Goal: Check status: Check status

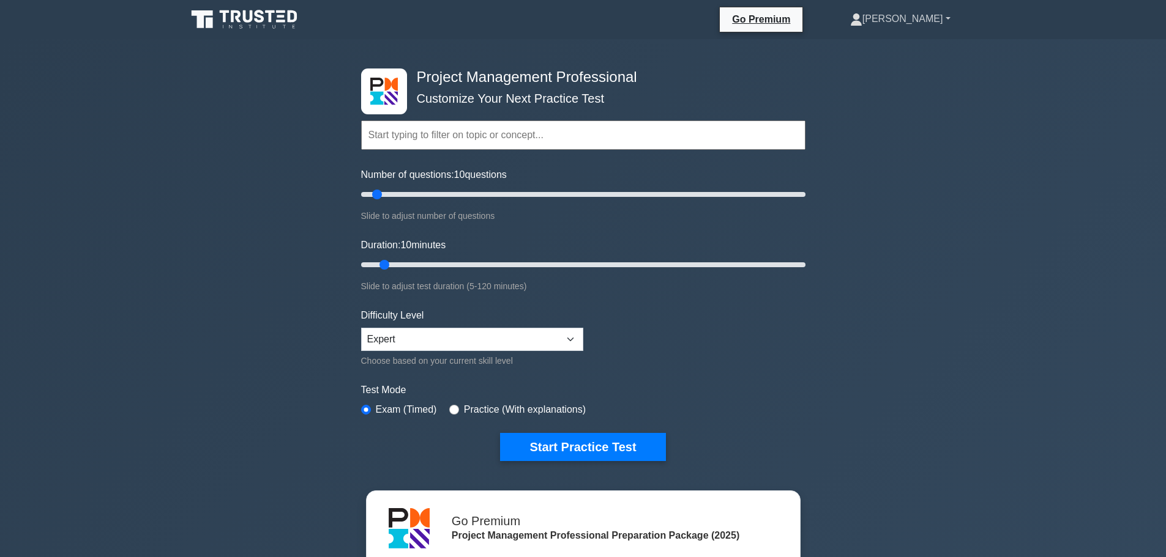
click at [881, 28] on link "[PERSON_NAME]" at bounding box center [900, 19] width 159 height 24
click at [881, 48] on link "Profile" at bounding box center [869, 48] width 97 height 20
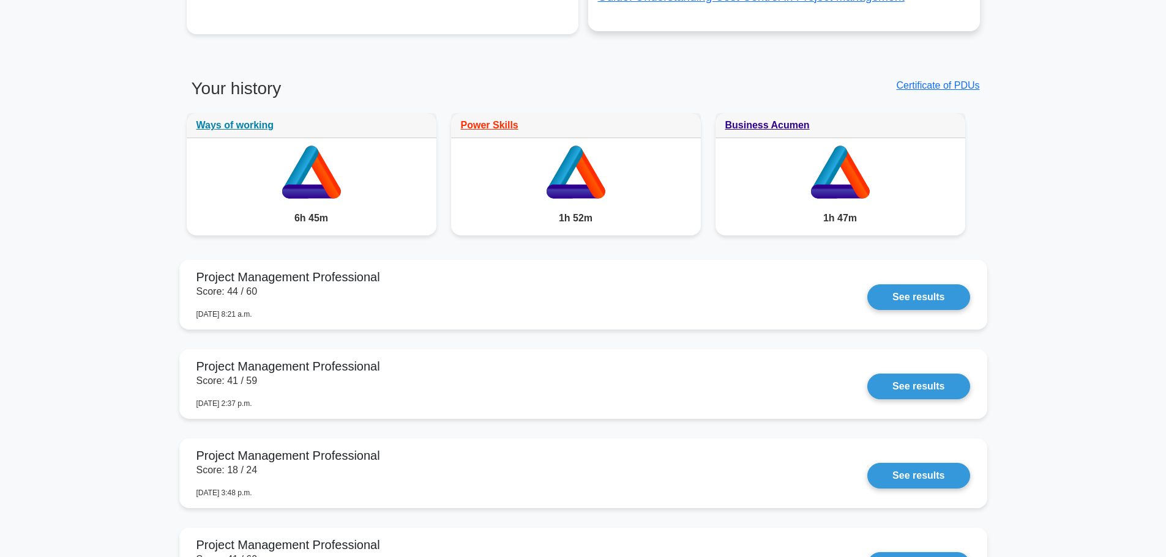
scroll to position [1040, 0]
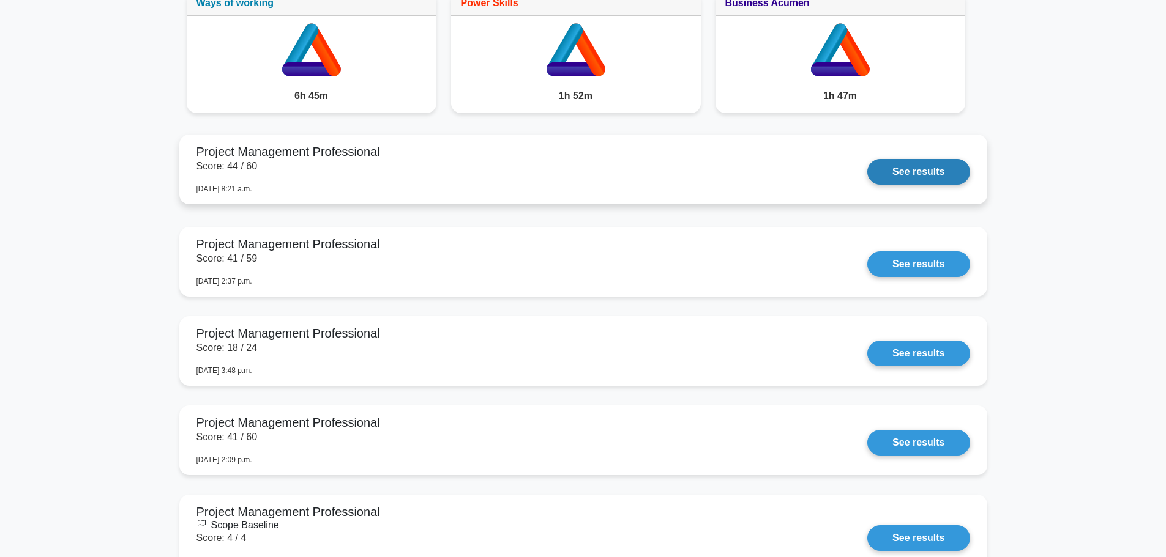
click at [929, 173] on link "See results" at bounding box center [918, 172] width 102 height 26
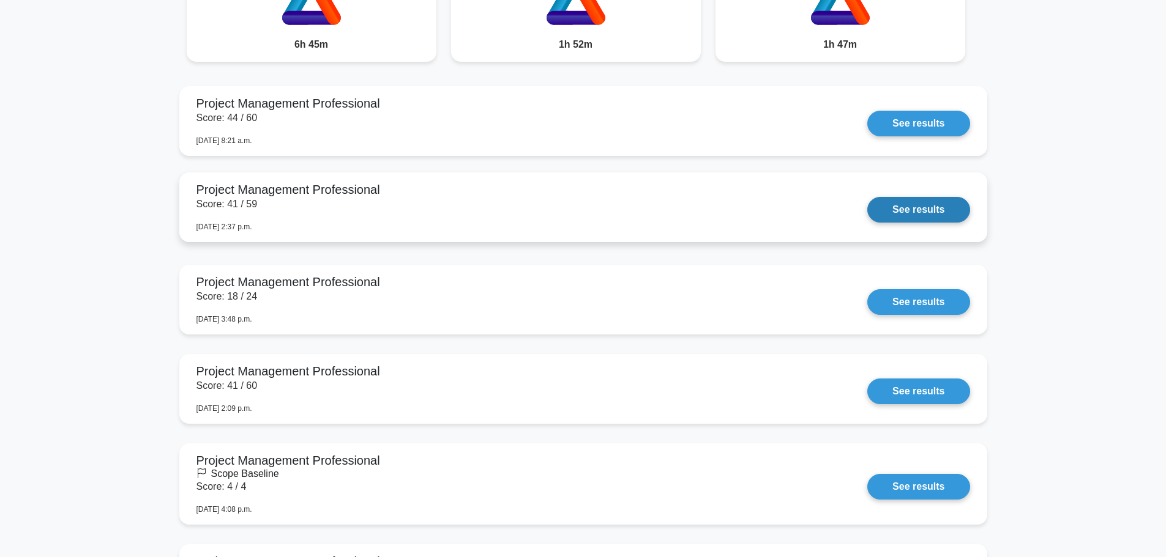
scroll to position [1163, 0]
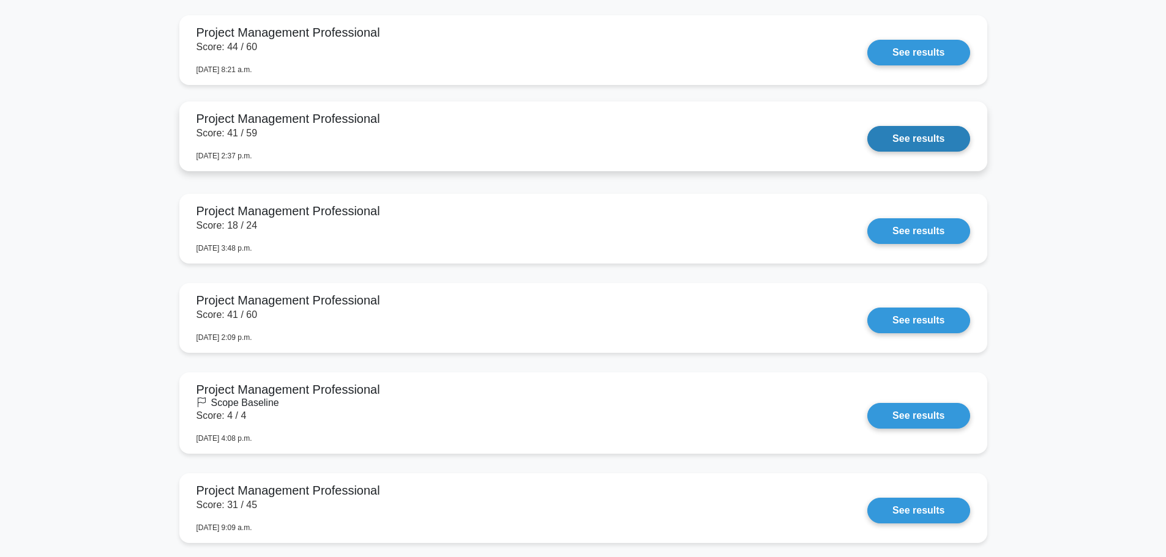
click at [907, 143] on link "See results" at bounding box center [918, 139] width 102 height 26
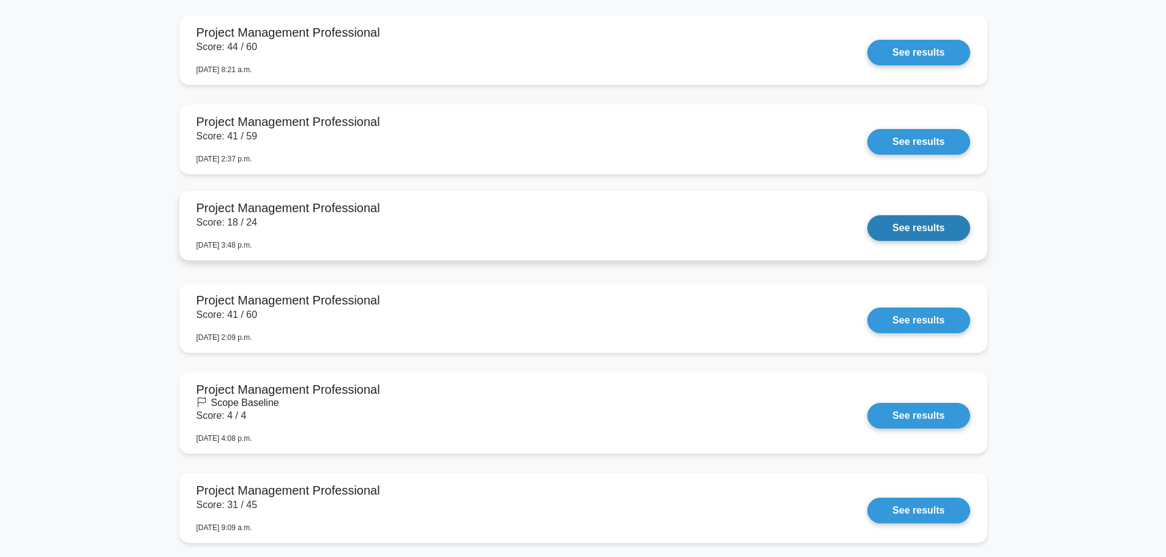
click at [918, 239] on link "See results" at bounding box center [918, 228] width 102 height 26
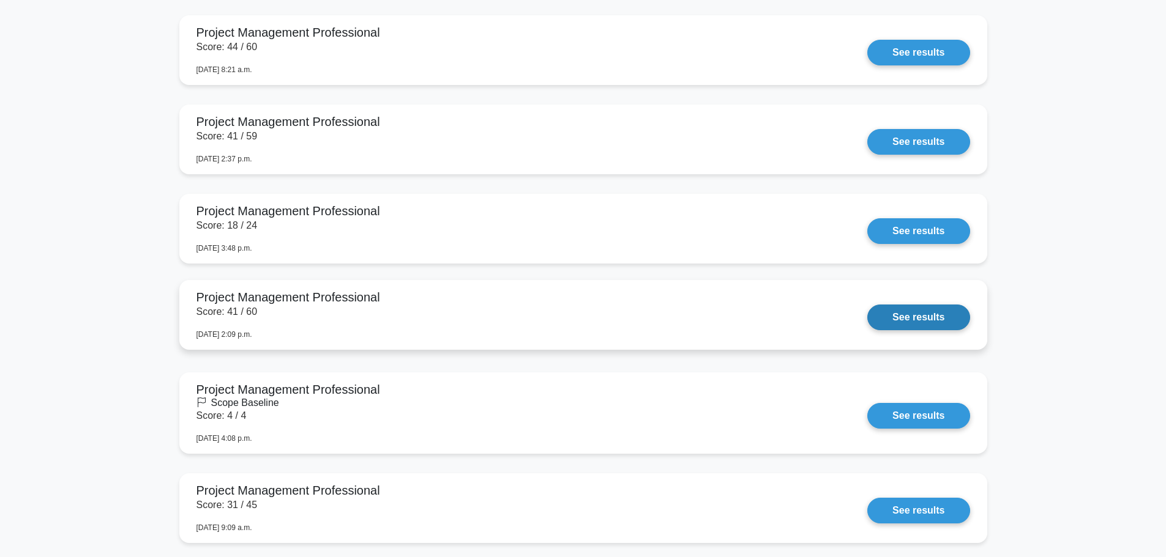
click at [925, 319] on link "See results" at bounding box center [918, 318] width 102 height 26
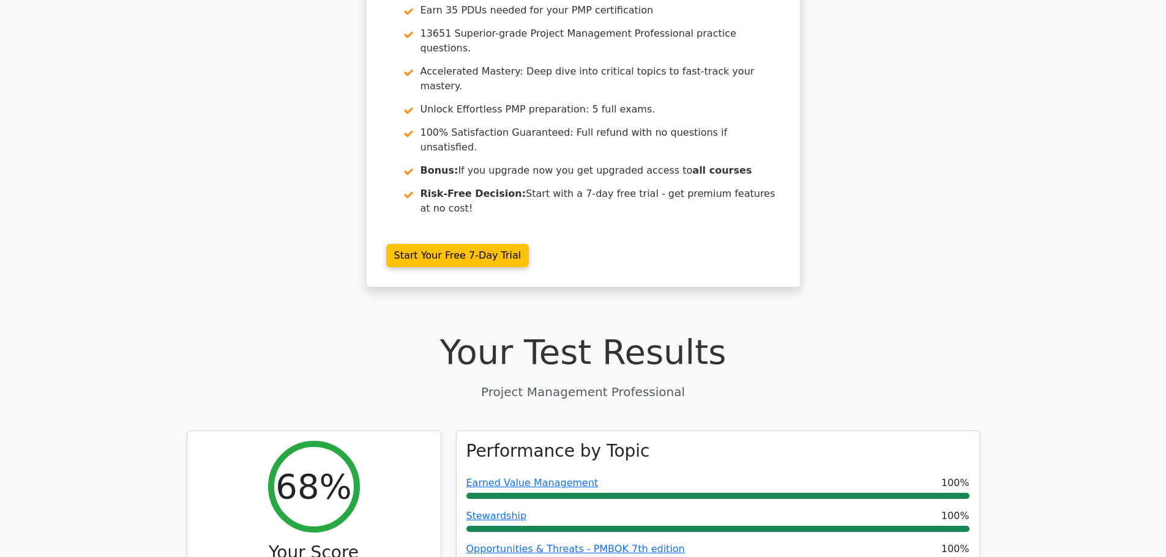
scroll to position [122, 0]
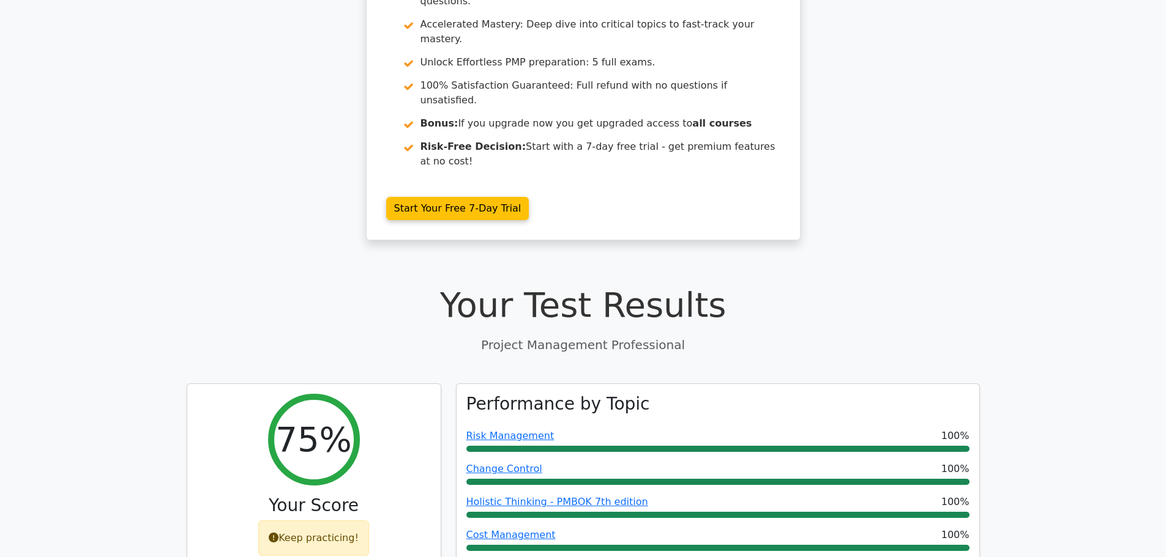
scroll to position [184, 0]
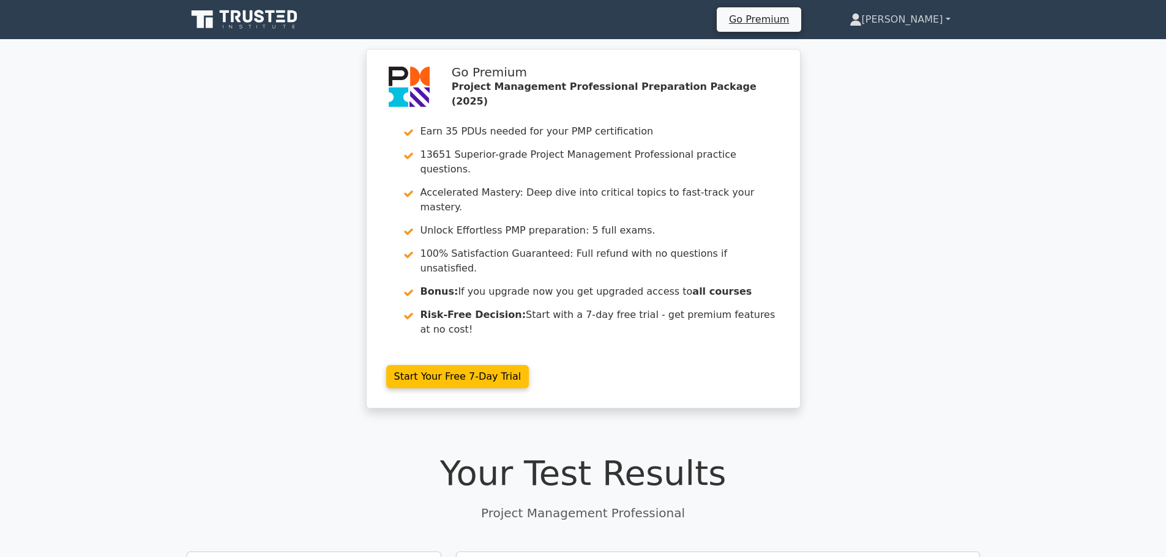
click at [930, 20] on link "[PERSON_NAME]" at bounding box center [900, 19] width 160 height 24
click at [908, 48] on link "Profile" at bounding box center [869, 49] width 97 height 20
